Goal: Task Accomplishment & Management: Use online tool/utility

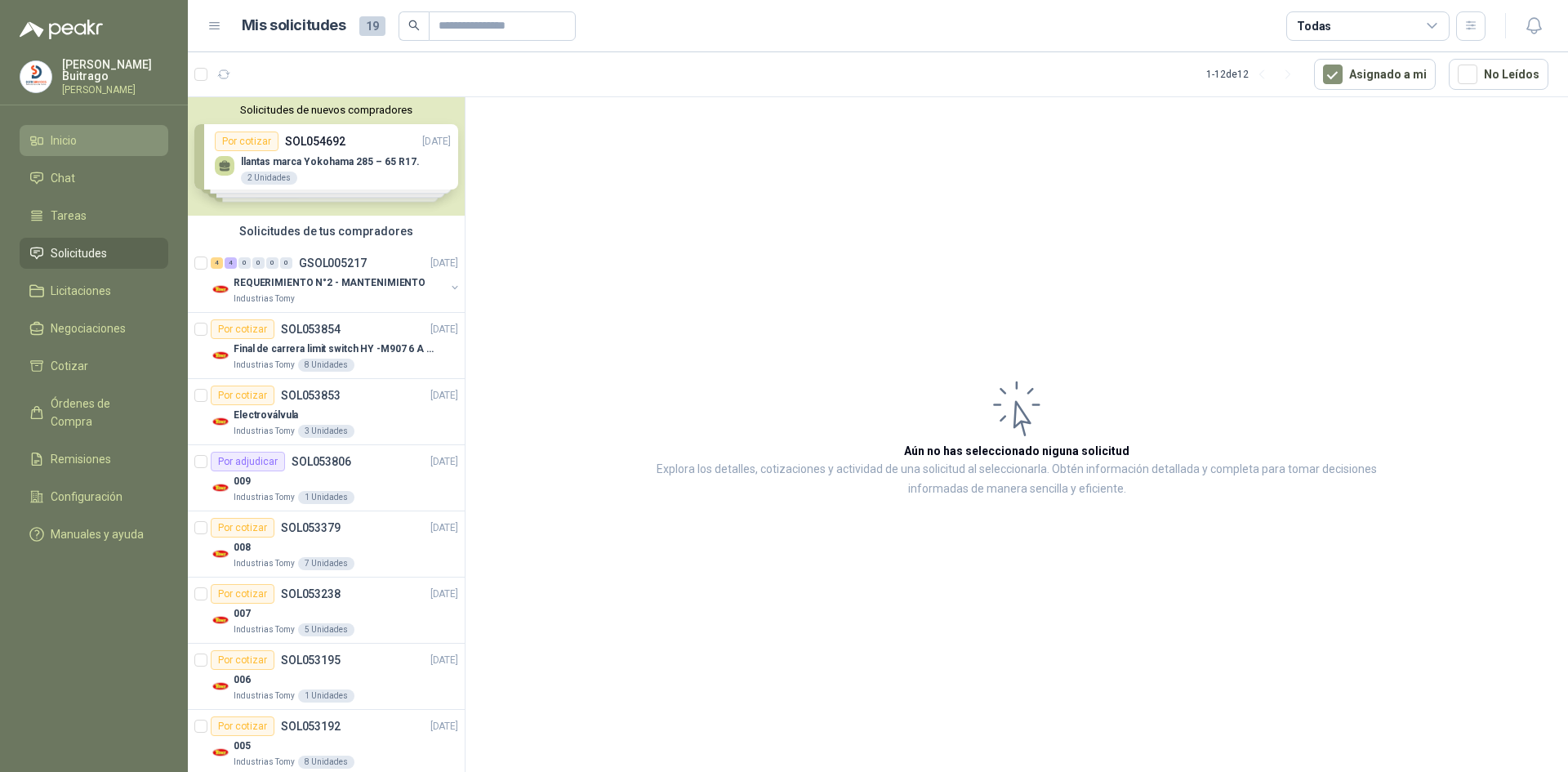
click at [45, 140] on li "Inicio" at bounding box center [94, 141] width 129 height 18
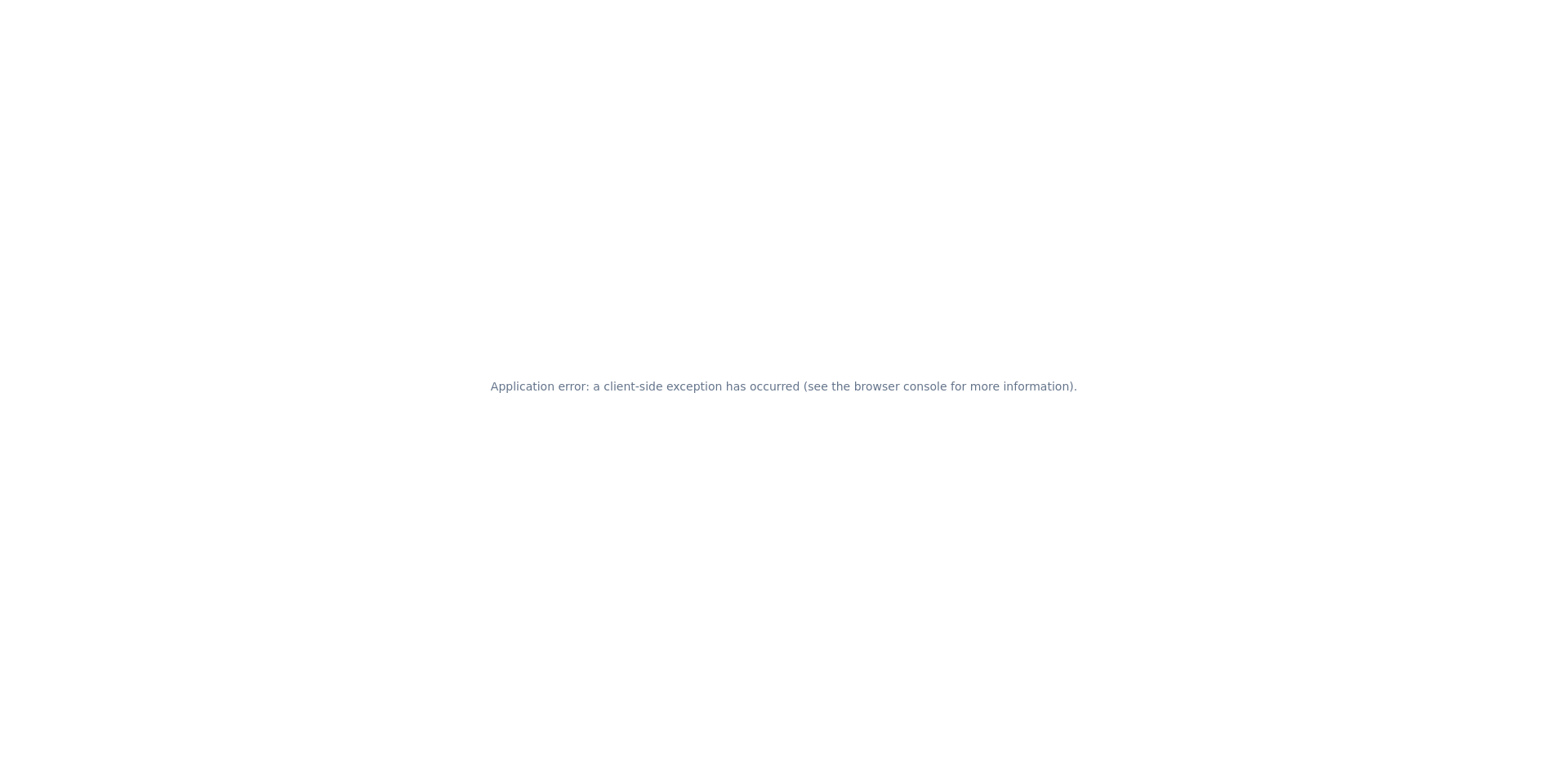
click at [487, 210] on div "Application error: a client-side exception has occurred (see the browser consol…" at bounding box center [784, 386] width 1568 height 772
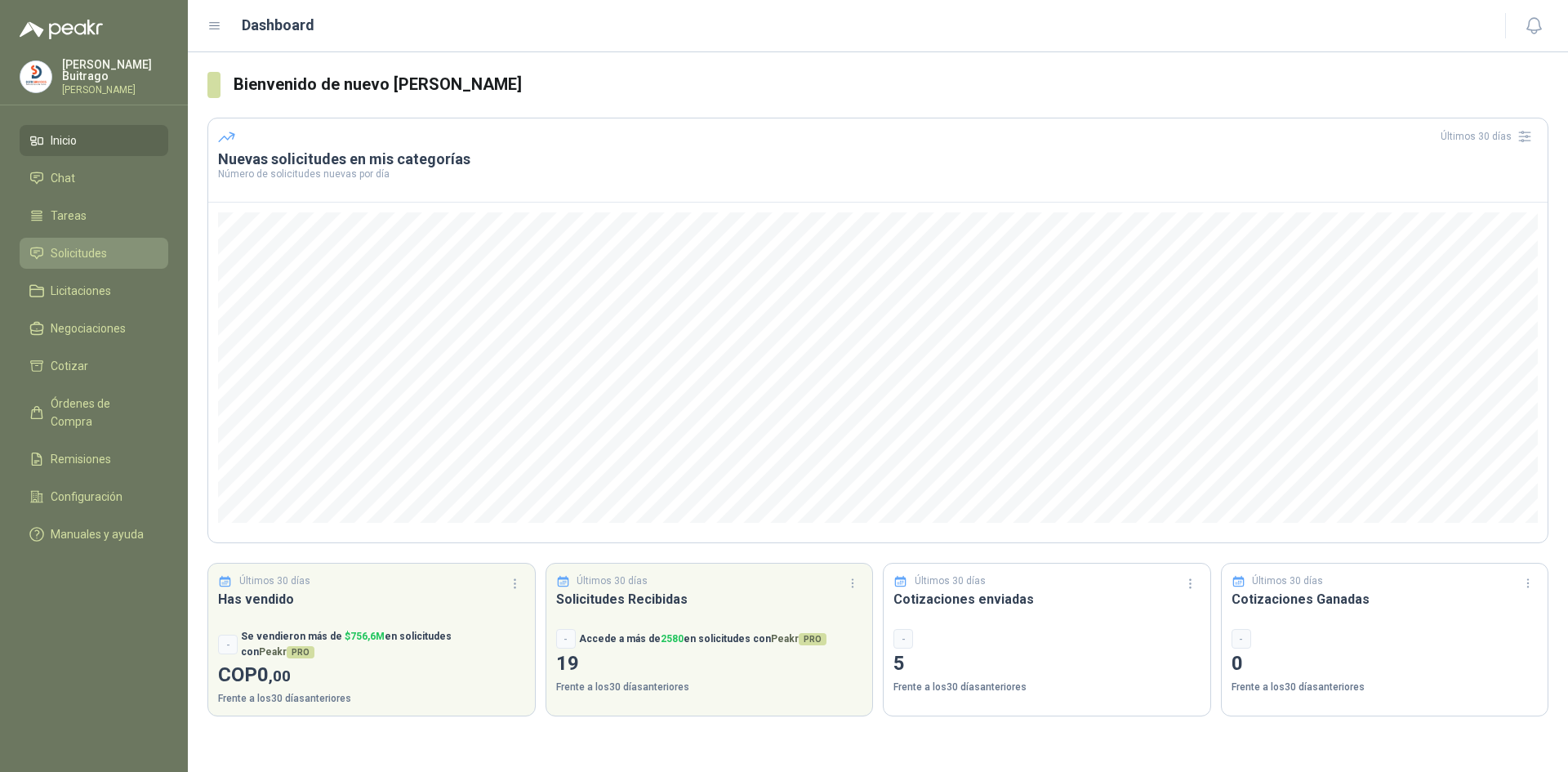
click at [123, 254] on li "Solicitudes" at bounding box center [94, 253] width 129 height 18
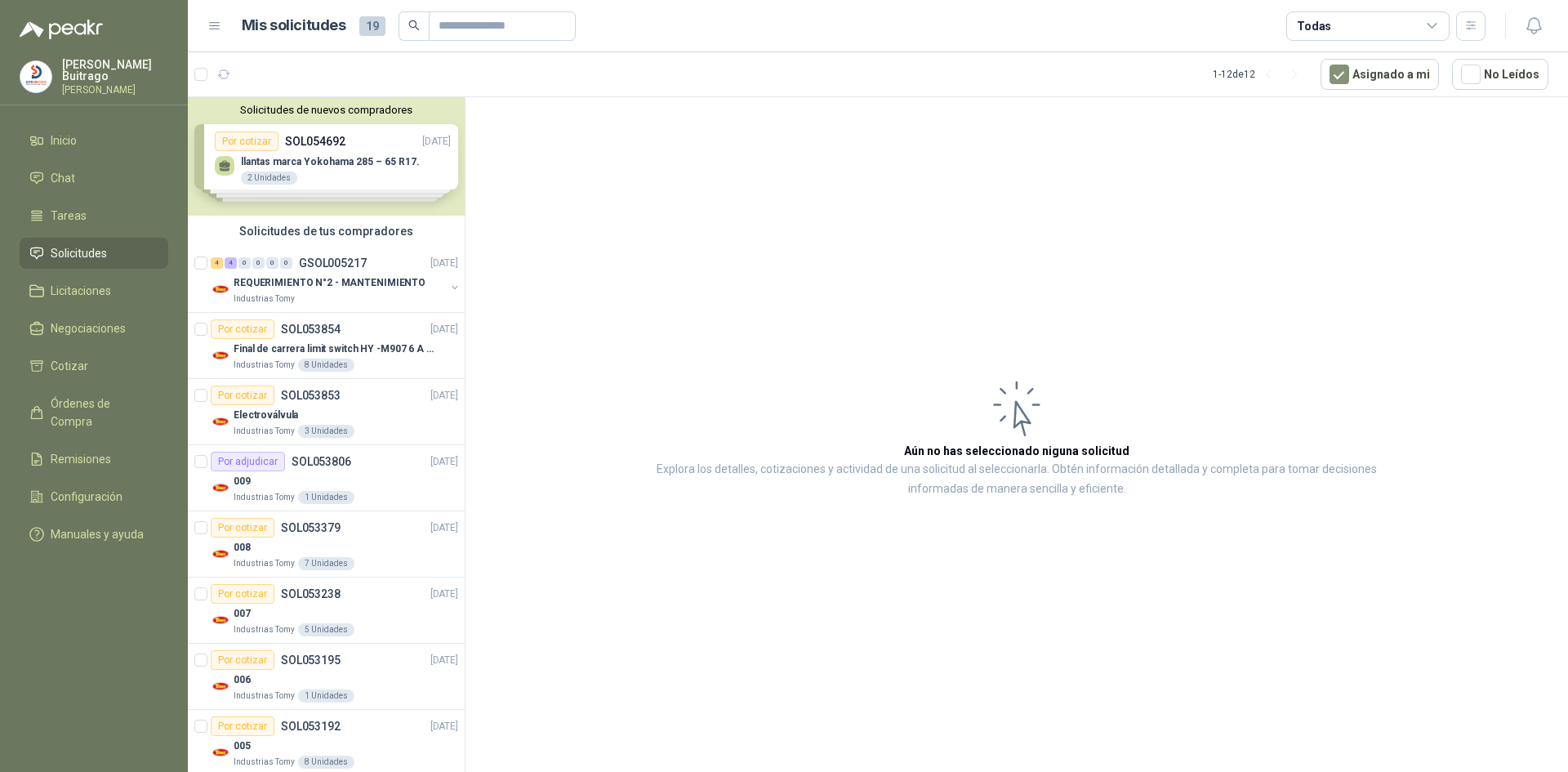
click at [346, 165] on div "Solicitudes de nuevos compradores Por cotizar SOL054692 03/09/25 llantas marca …" at bounding box center [326, 156] width 277 height 118
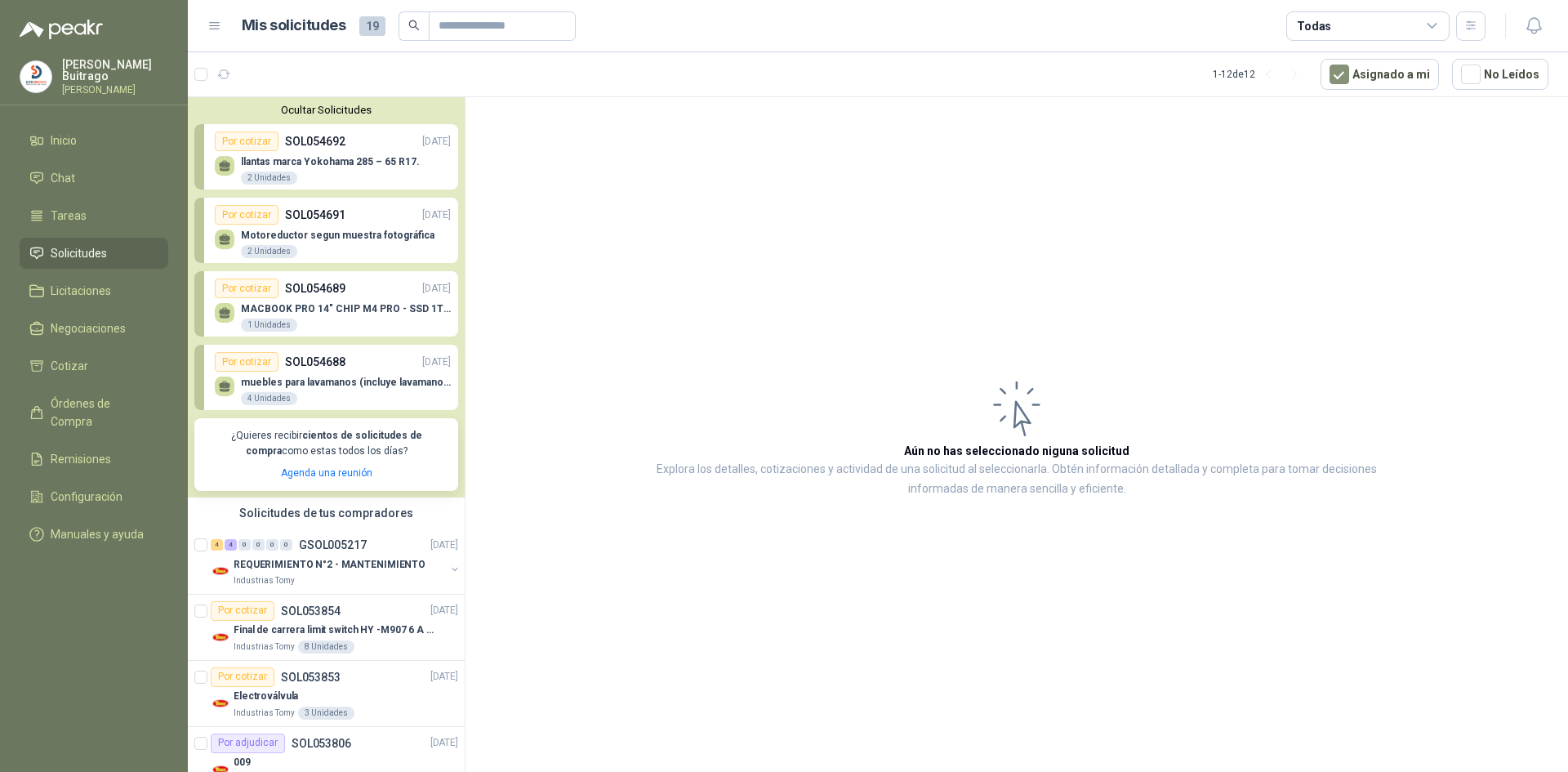
click at [346, 165] on p "llantas marca Yokohama 285 – 65 R17." at bounding box center [330, 162] width 179 height 11
